Goal: Transaction & Acquisition: Purchase product/service

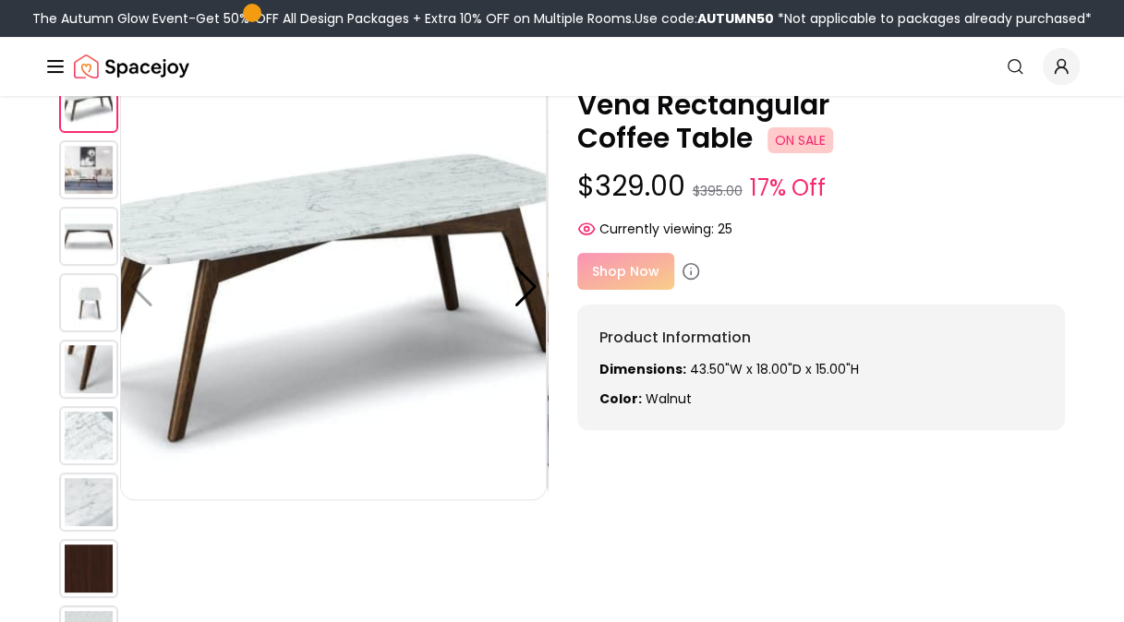
scroll to position [185, 0]
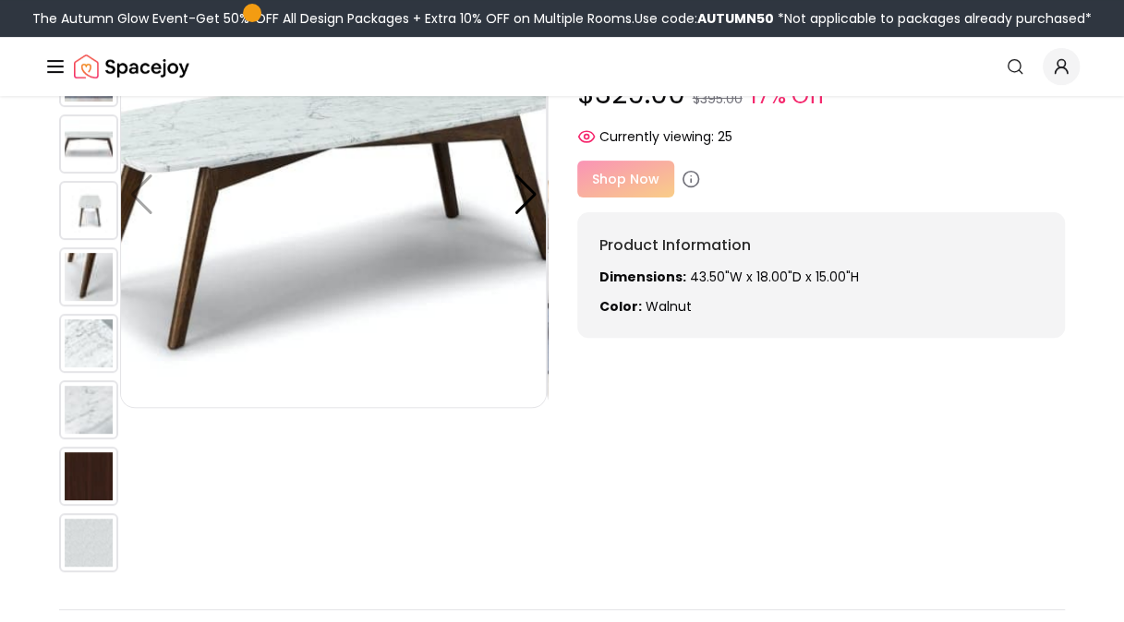
click at [624, 181] on div "Shop Now" at bounding box center [821, 179] width 488 height 37
click at [589, 180] on div "Shop Now" at bounding box center [821, 179] width 488 height 37
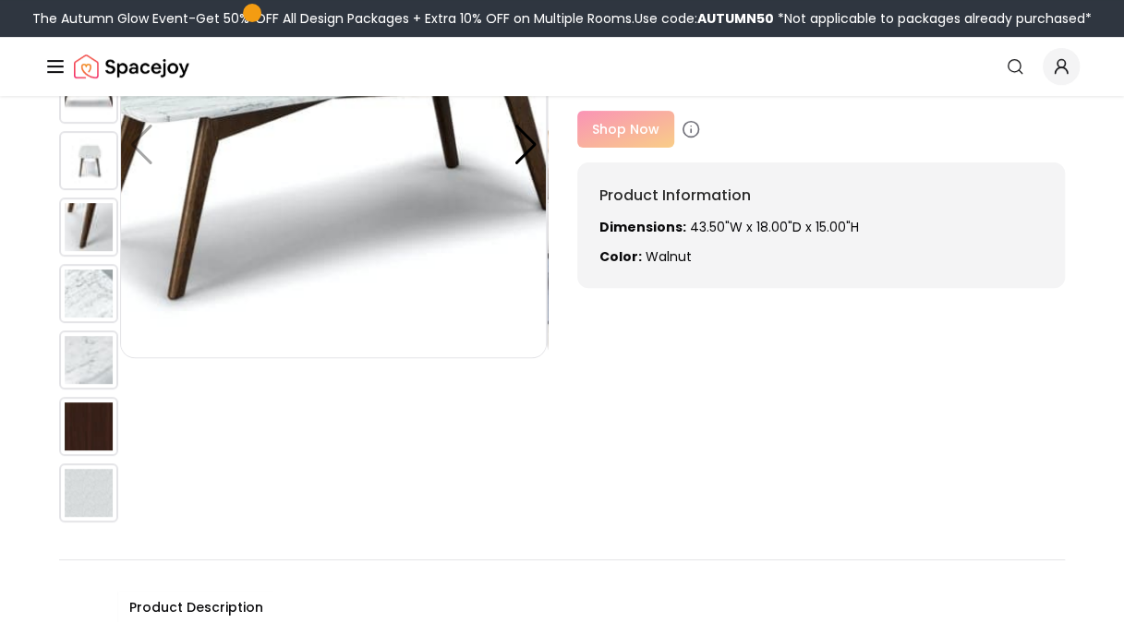
scroll to position [0, 0]
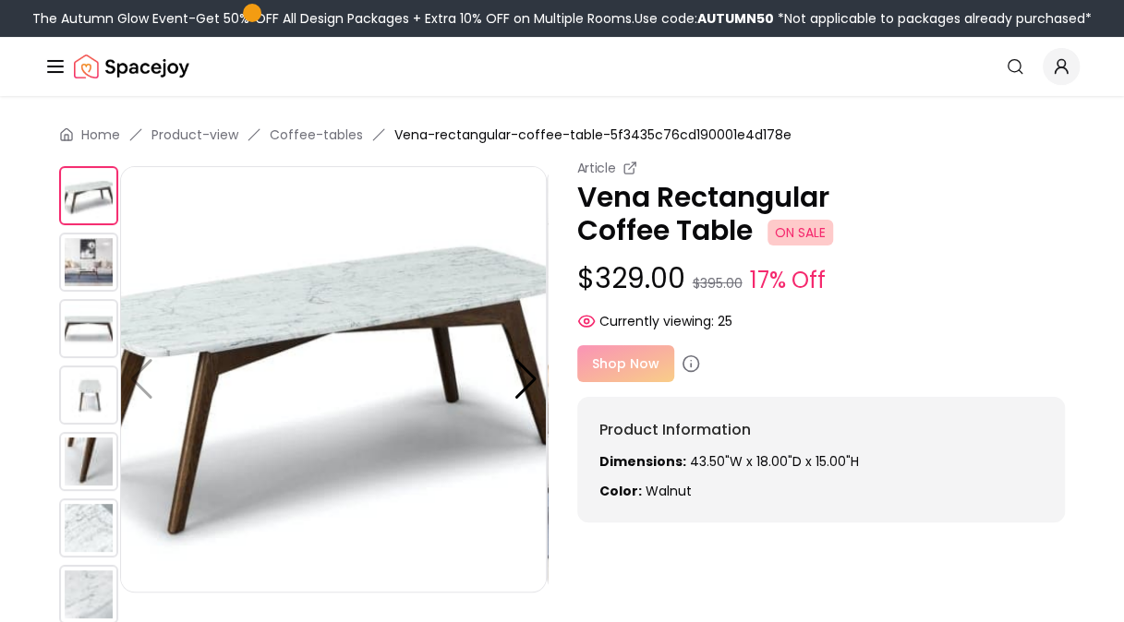
click at [809, 223] on span "ON SALE" at bounding box center [800, 233] width 66 height 26
click at [629, 223] on p "Vena Rectangular Coffee Table ON SALE" at bounding box center [821, 214] width 488 height 66
click at [377, 294] on img at bounding box center [333, 379] width 427 height 427
click at [103, 261] on img at bounding box center [88, 262] width 59 height 59
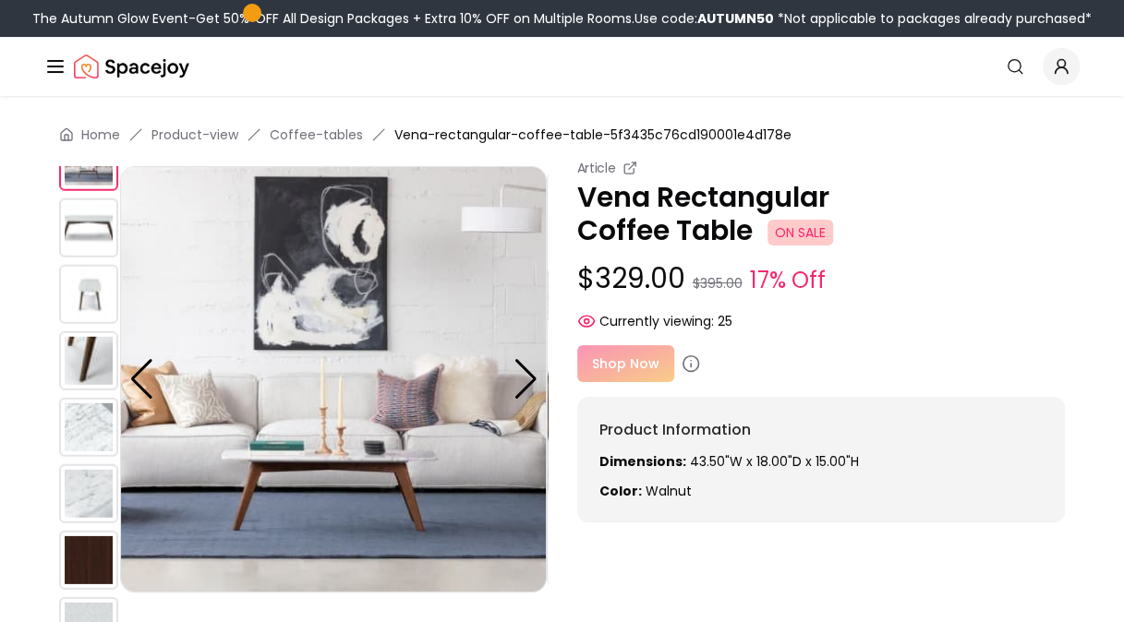
click at [107, 332] on img at bounding box center [88, 360] width 59 height 59
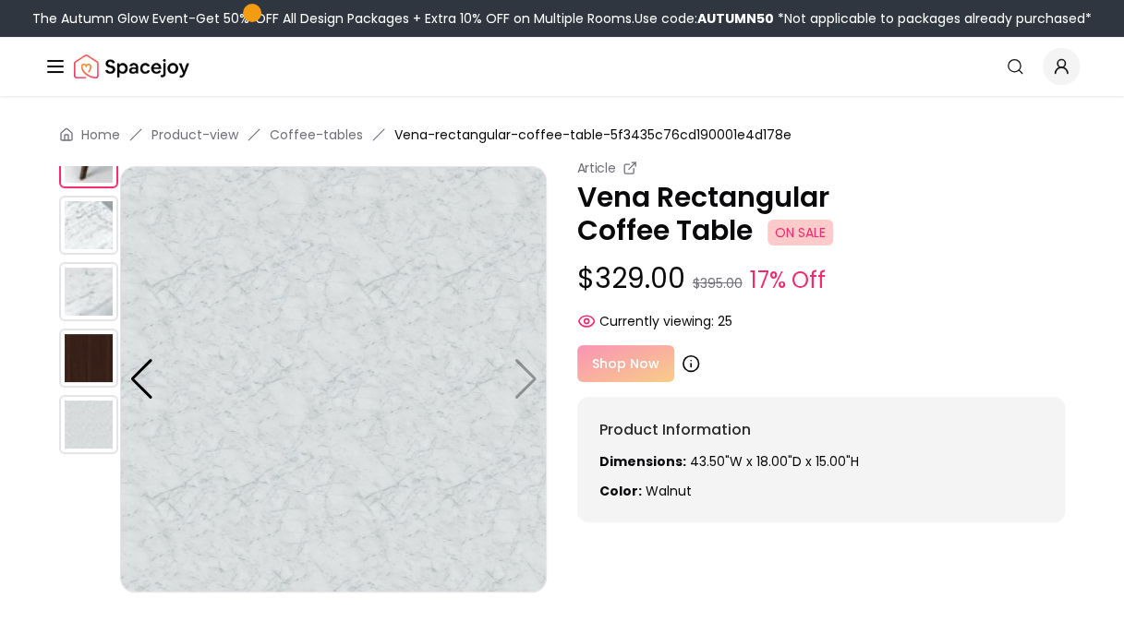
click at [689, 367] on icon at bounding box center [690, 364] width 18 height 18
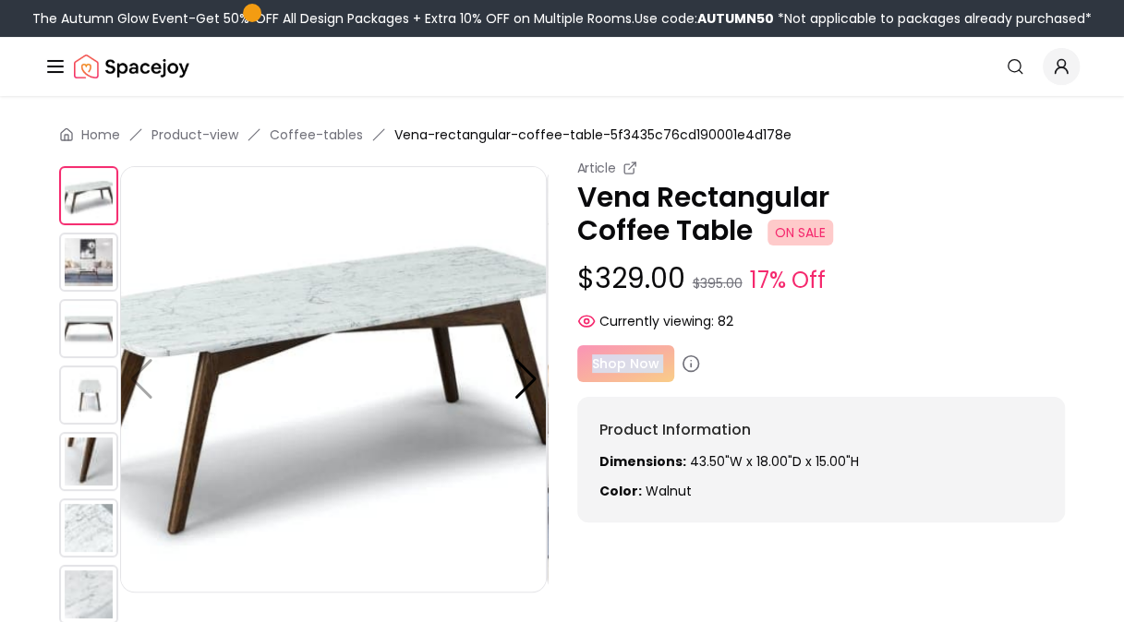
click at [619, 371] on div "Shop Now" at bounding box center [821, 363] width 488 height 37
drag, startPoint x: 0, startPoint y: 0, endPoint x: 619, endPoint y: 371, distance: 721.4
click at [619, 371] on div "Shop Now" at bounding box center [821, 363] width 488 height 37
drag, startPoint x: 619, startPoint y: 371, endPoint x: 596, endPoint y: 367, distance: 22.5
click at [596, 367] on div "Shop Now" at bounding box center [821, 363] width 488 height 37
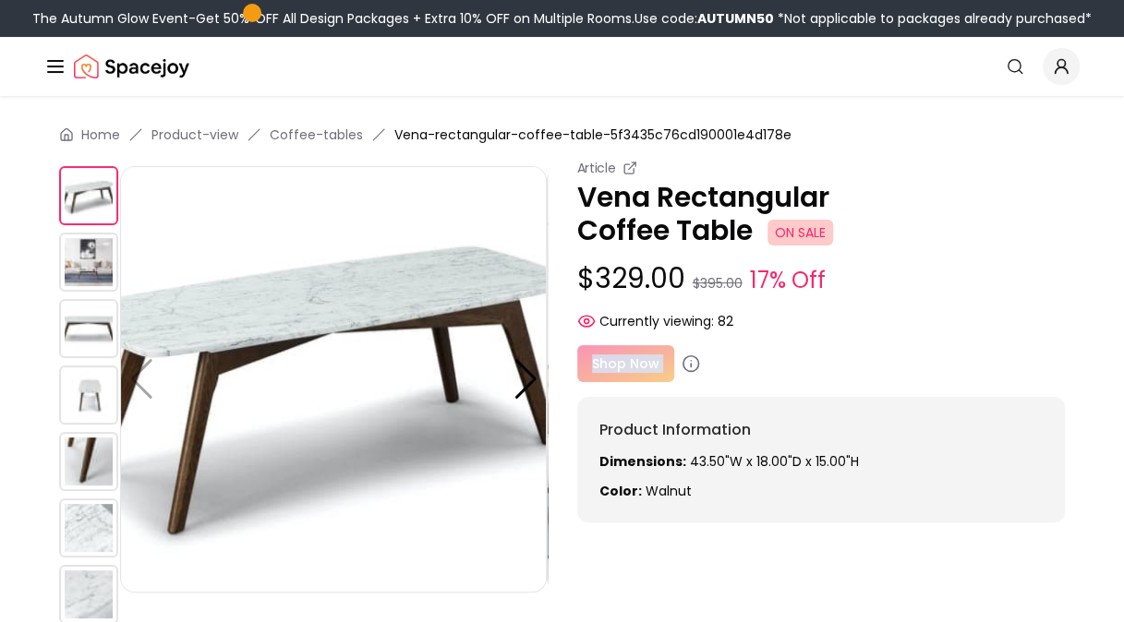
click at [596, 367] on div "Shop Now" at bounding box center [821, 363] width 488 height 37
click at [283, 269] on img at bounding box center [333, 379] width 427 height 427
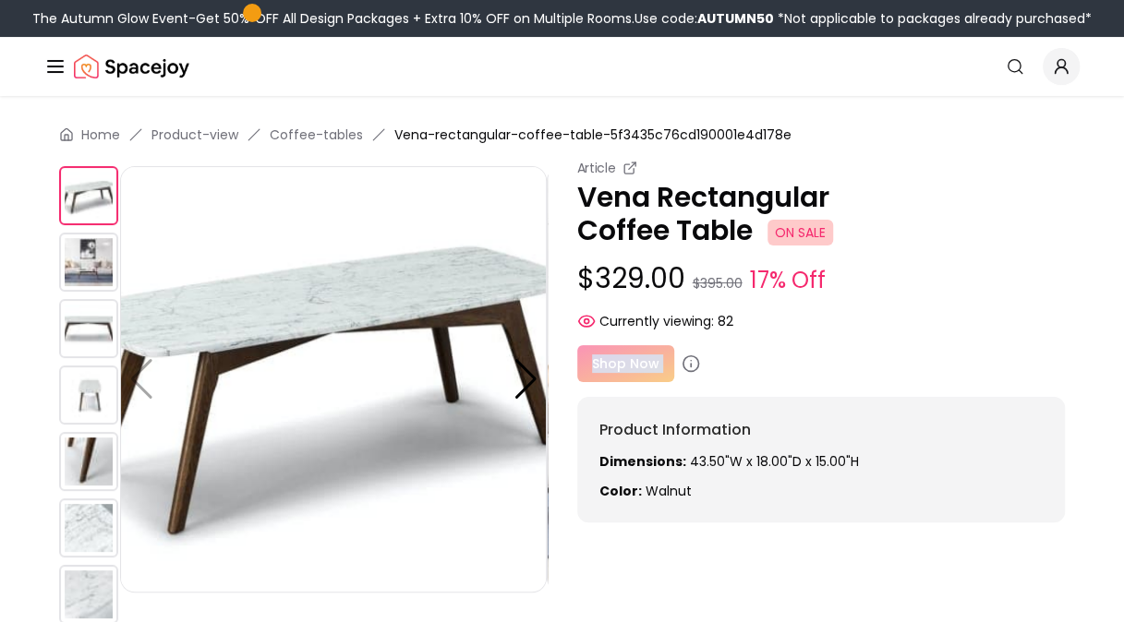
click at [253, 296] on img at bounding box center [333, 379] width 427 height 427
click at [255, 303] on img at bounding box center [333, 379] width 427 height 427
click at [694, 367] on circle at bounding box center [690, 364] width 16 height 16
click at [692, 367] on icon at bounding box center [690, 364] width 18 height 18
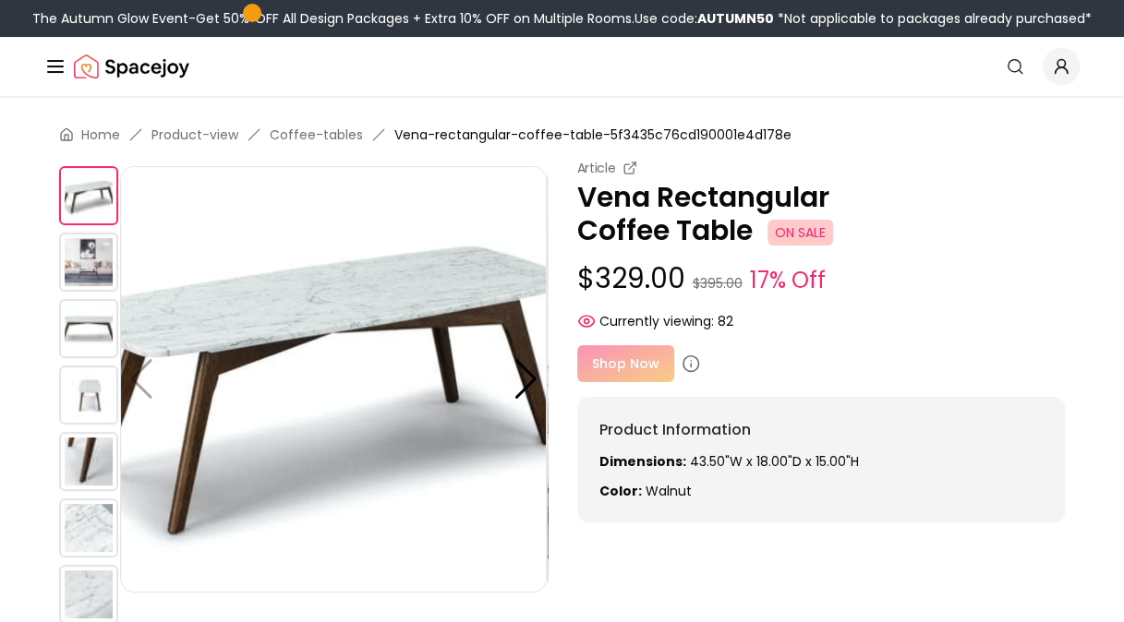
drag, startPoint x: 692, startPoint y: 367, endPoint x: 905, endPoint y: 212, distance: 263.0
click at [910, 233] on p "Vena Rectangular Coffee Table ON SALE" at bounding box center [821, 214] width 488 height 66
